Goal: Task Accomplishment & Management: Use online tool/utility

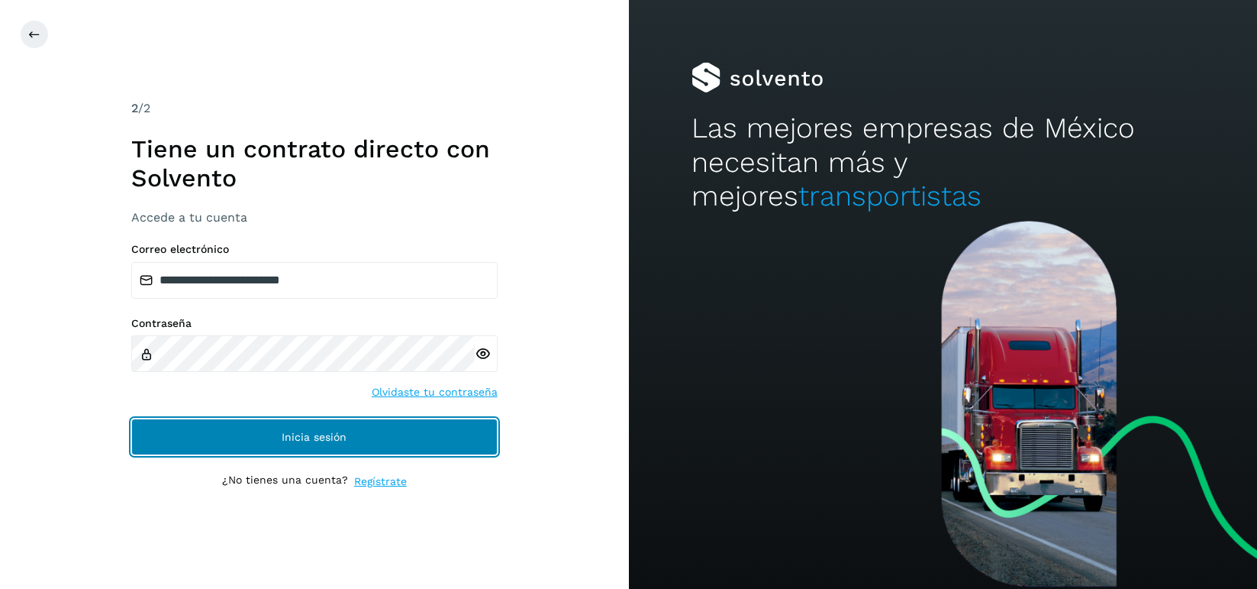
click at [305, 436] on span "Inicia sesión" at bounding box center [314, 436] width 65 height 11
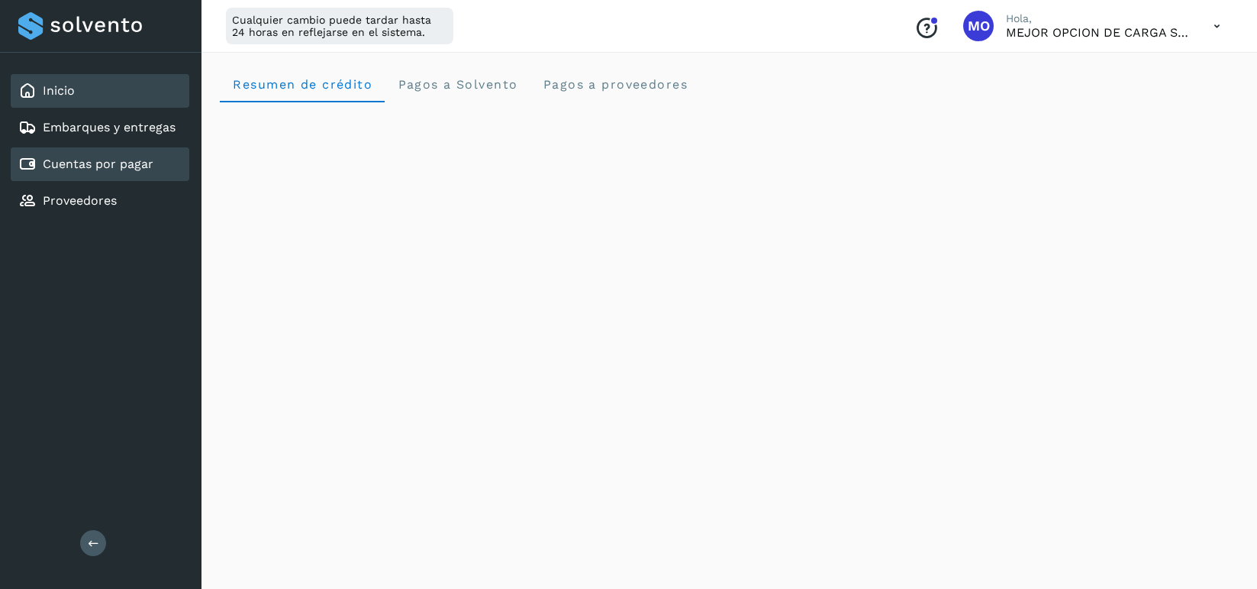
click at [82, 168] on link "Cuentas por pagar" at bounding box center [98, 163] width 111 height 15
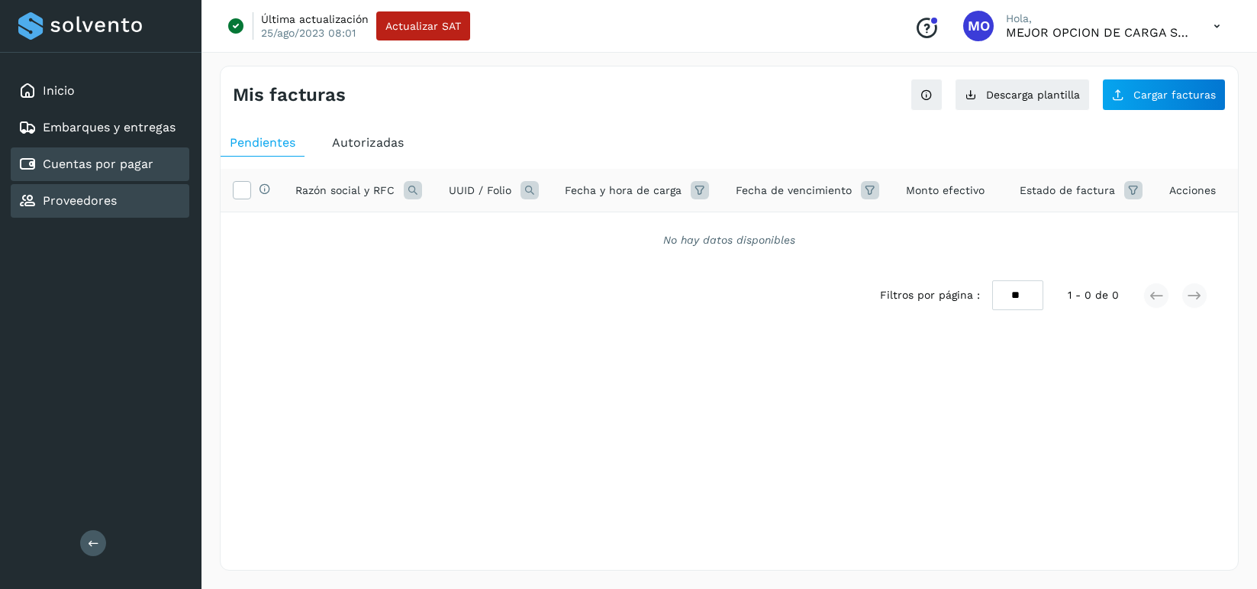
click at [100, 198] on link "Proveedores" at bounding box center [80, 200] width 74 height 15
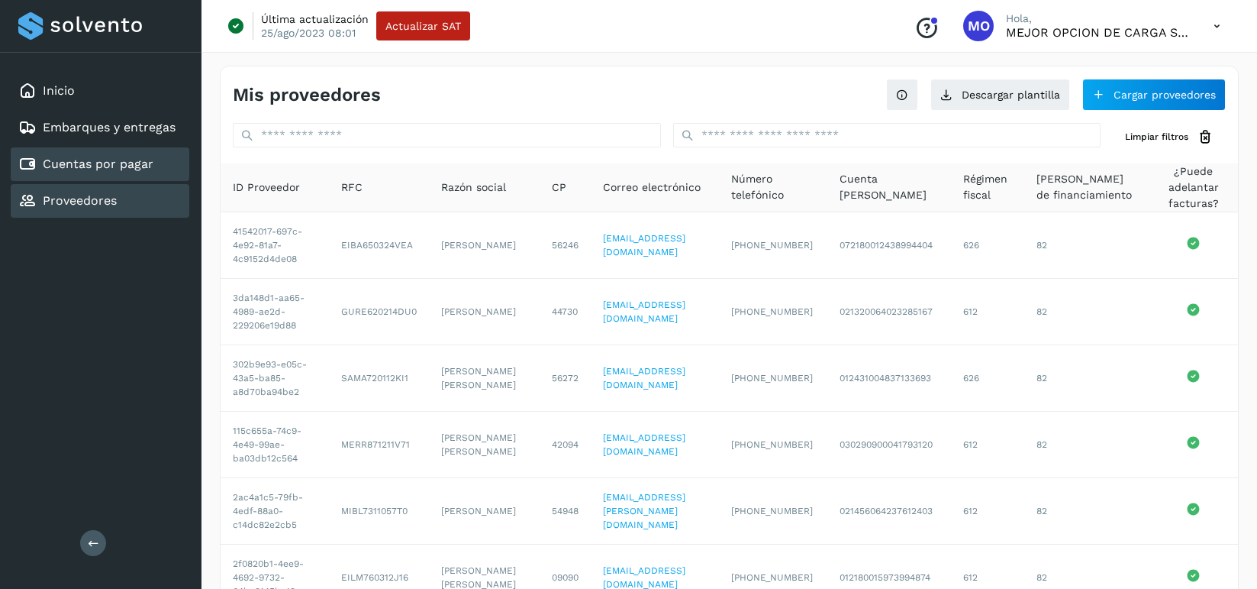
click at [118, 166] on link "Cuentas por pagar" at bounding box center [98, 163] width 111 height 15
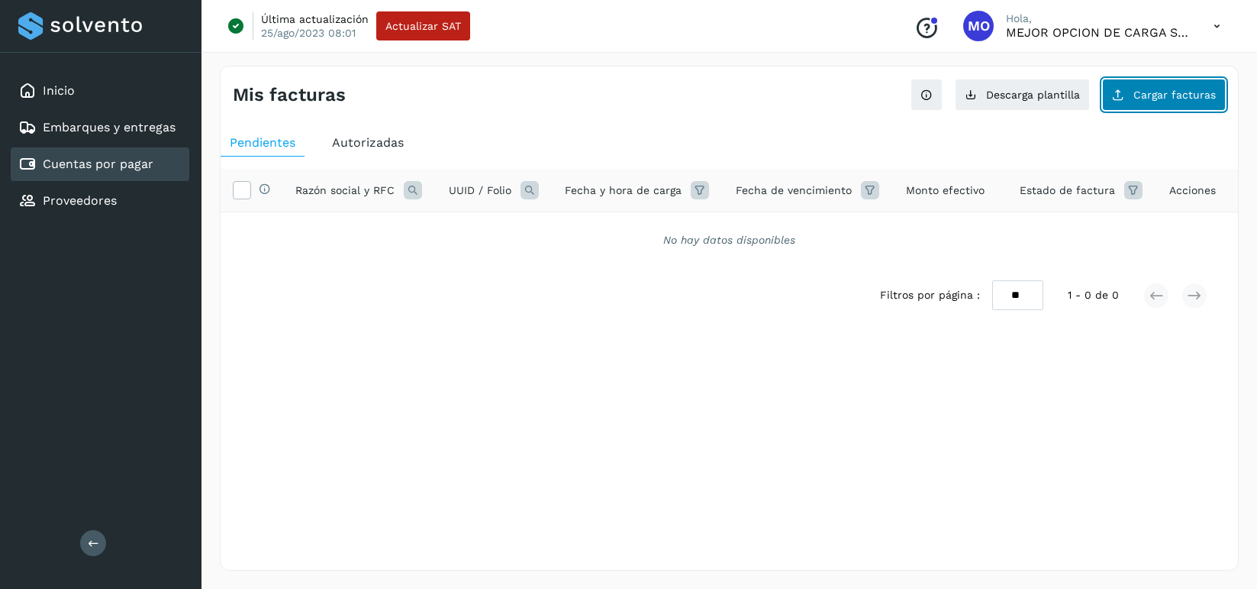
click at [1182, 95] on span "Cargar facturas" at bounding box center [1175, 94] width 82 height 11
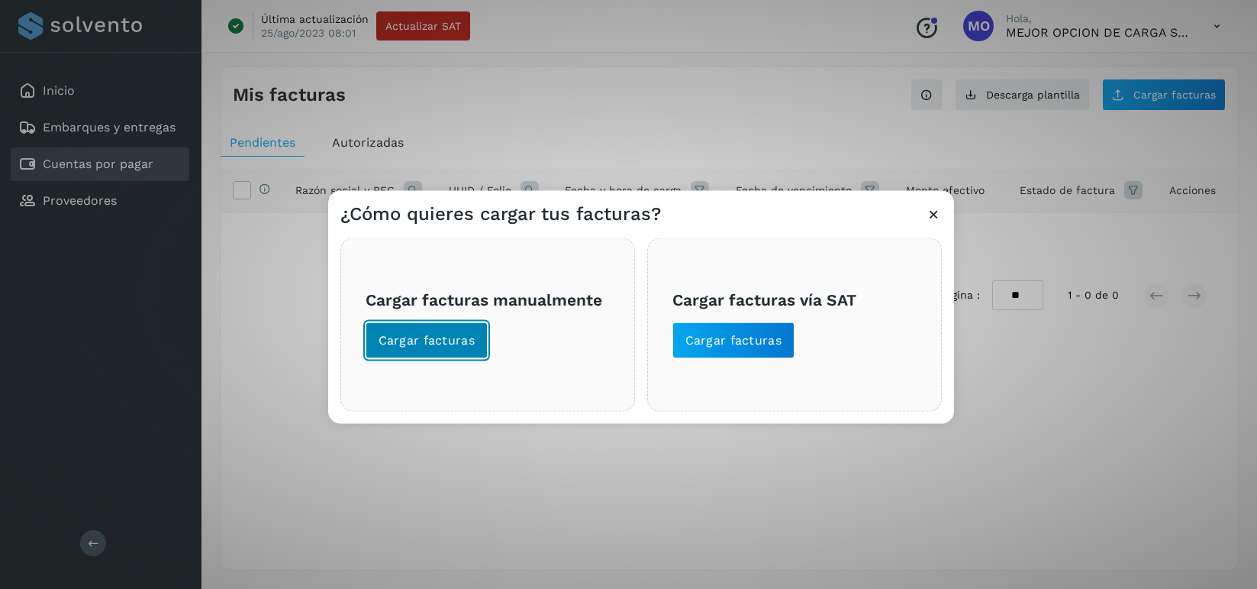
click at [440, 340] on span "Cargar facturas" at bounding box center [427, 339] width 97 height 17
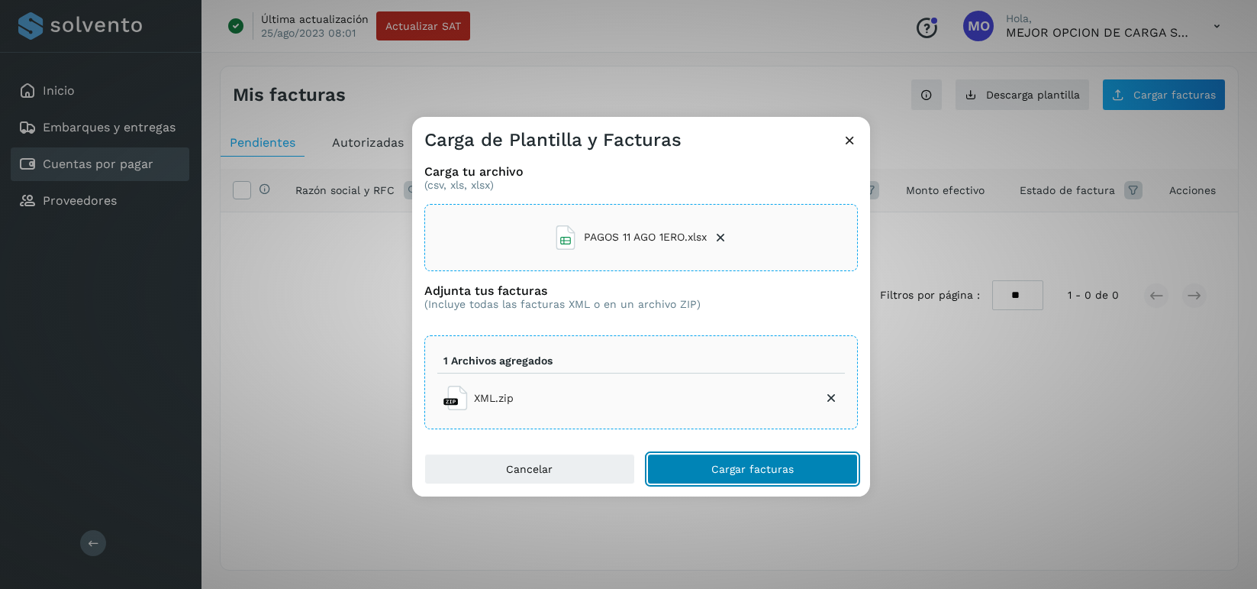
click at [740, 471] on span "Cargar facturas" at bounding box center [752, 468] width 82 height 11
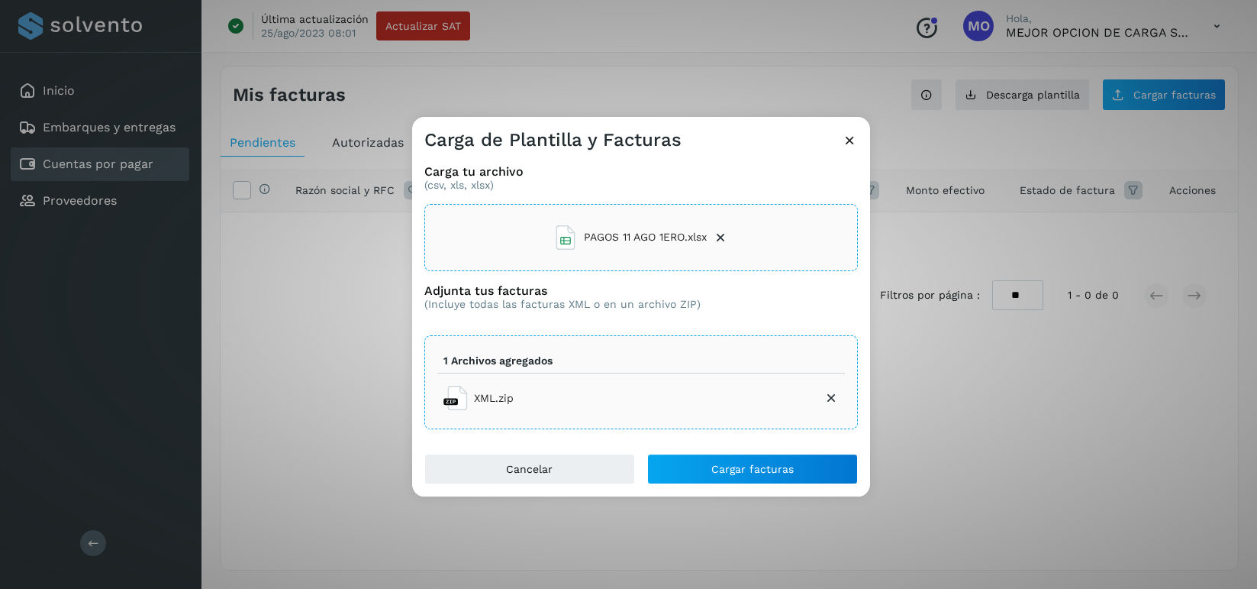
click at [833, 396] on icon at bounding box center [831, 397] width 15 height 15
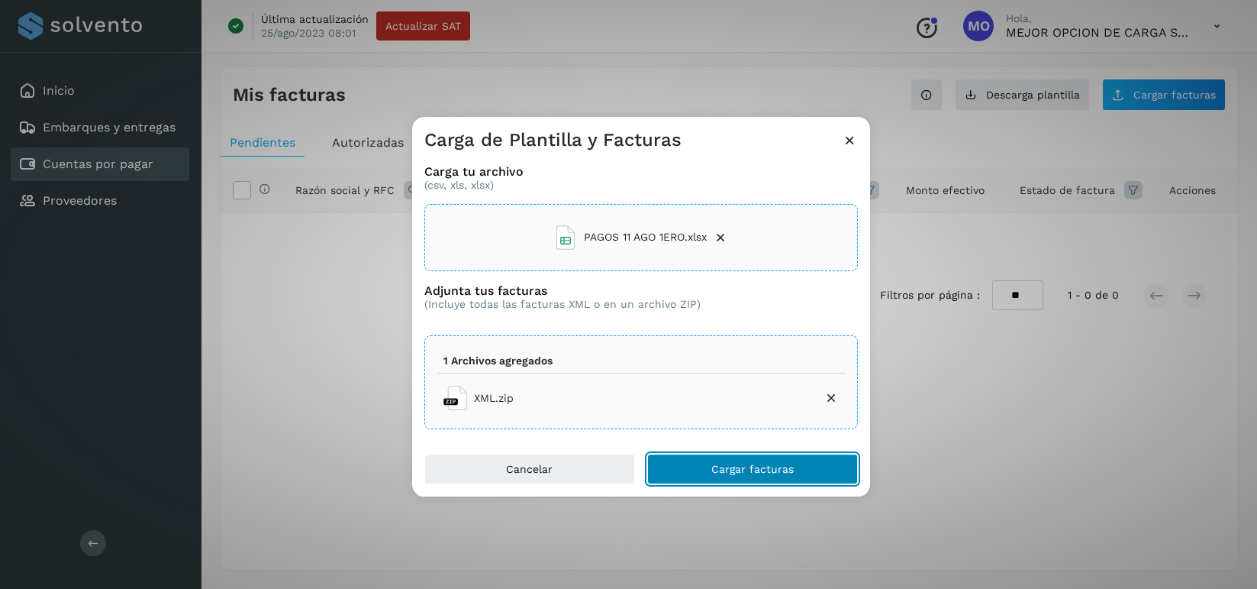
click at [763, 470] on span "Cargar facturas" at bounding box center [752, 468] width 82 height 11
